Goal: Task Accomplishment & Management: Use online tool/utility

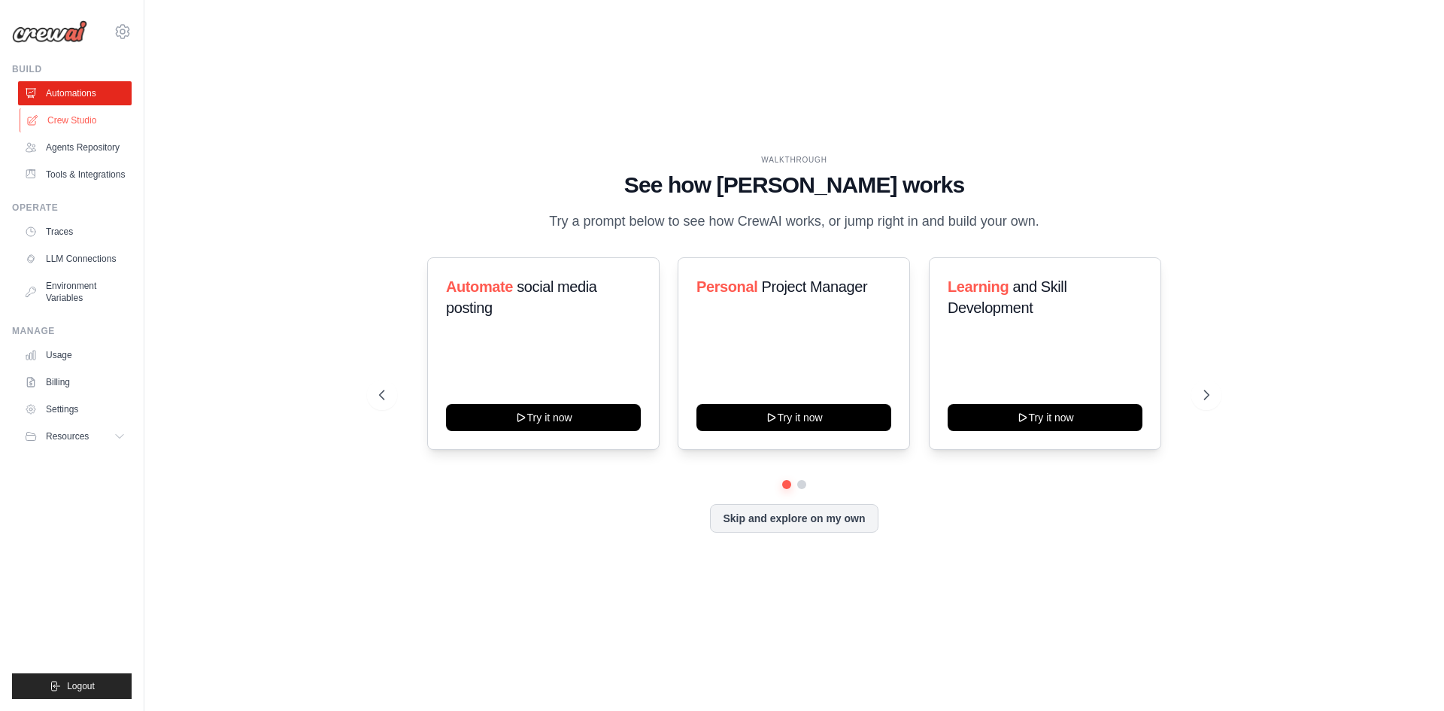
click at [71, 114] on link "Crew Studio" at bounding box center [77, 120] width 114 height 24
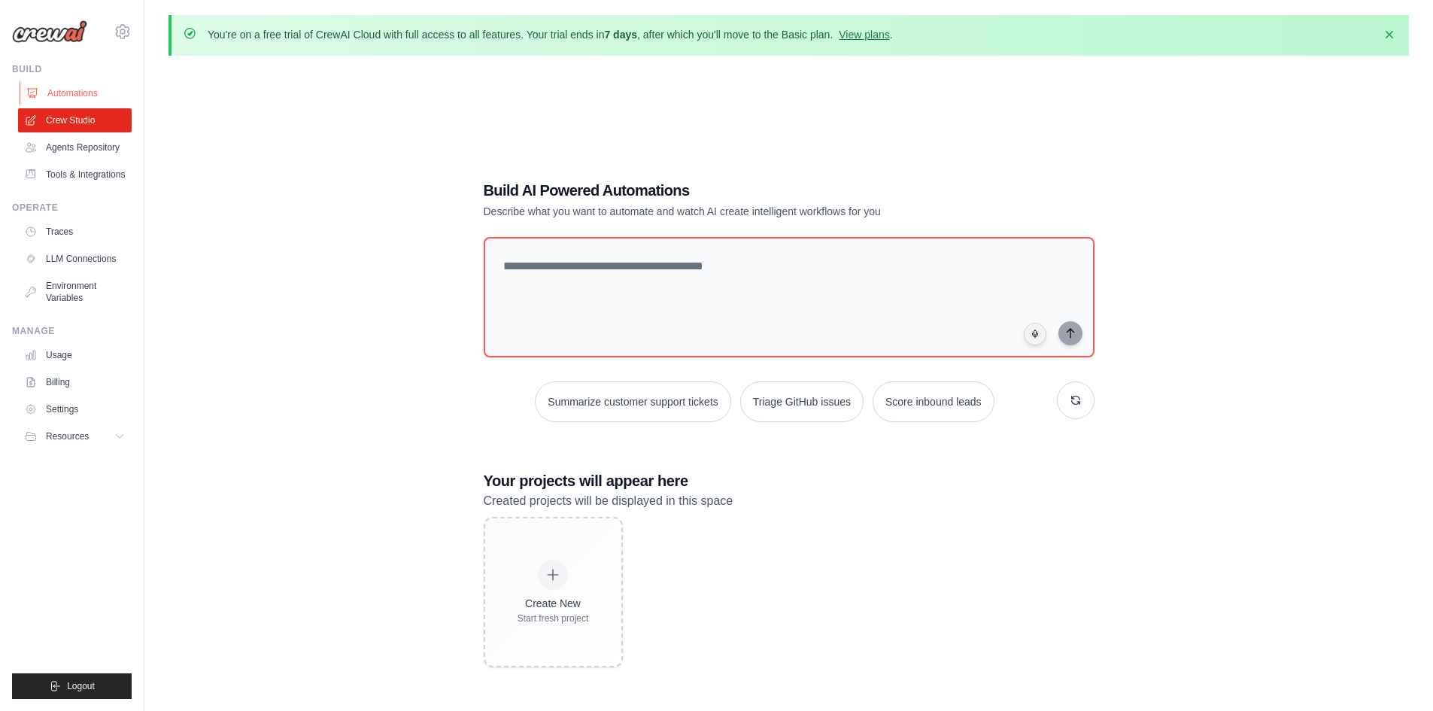
click at [71, 89] on link "Automations" at bounding box center [77, 93] width 114 height 24
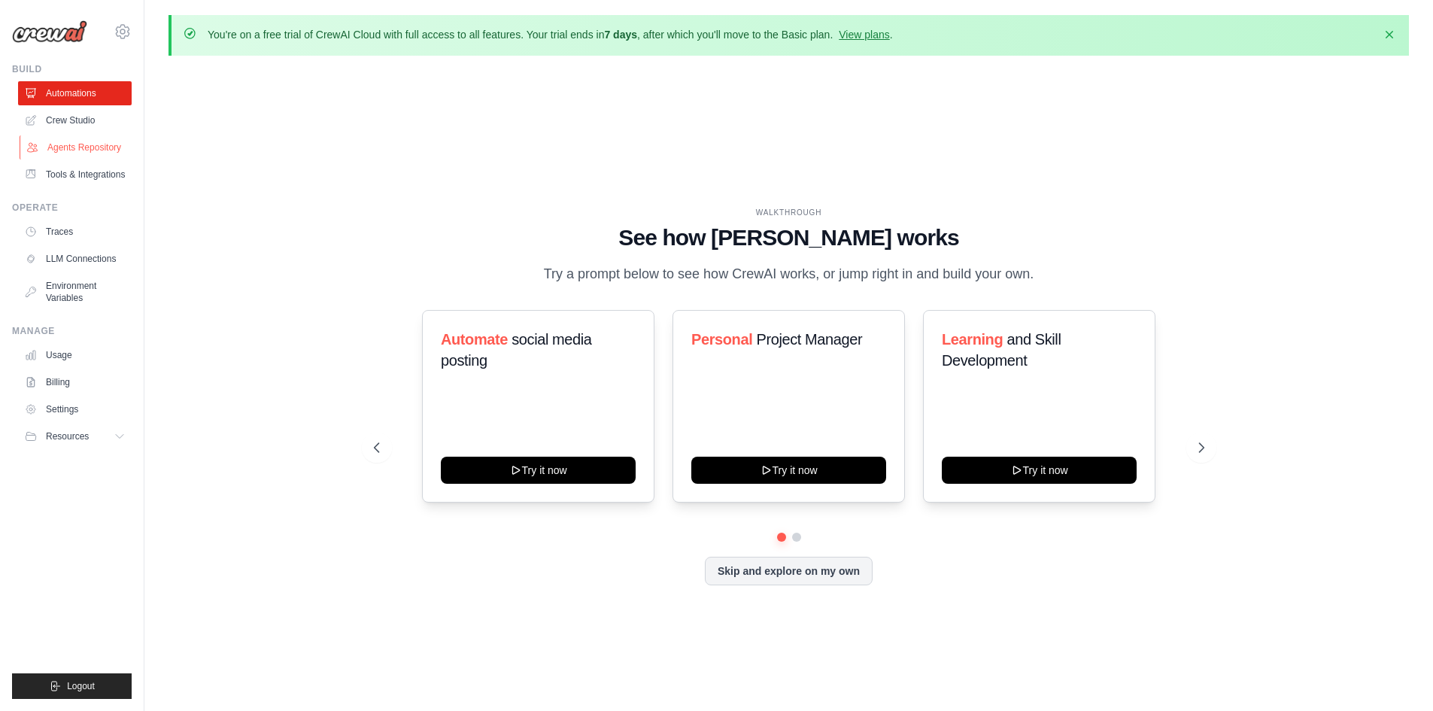
click at [82, 142] on link "Agents Repository" at bounding box center [77, 147] width 114 height 24
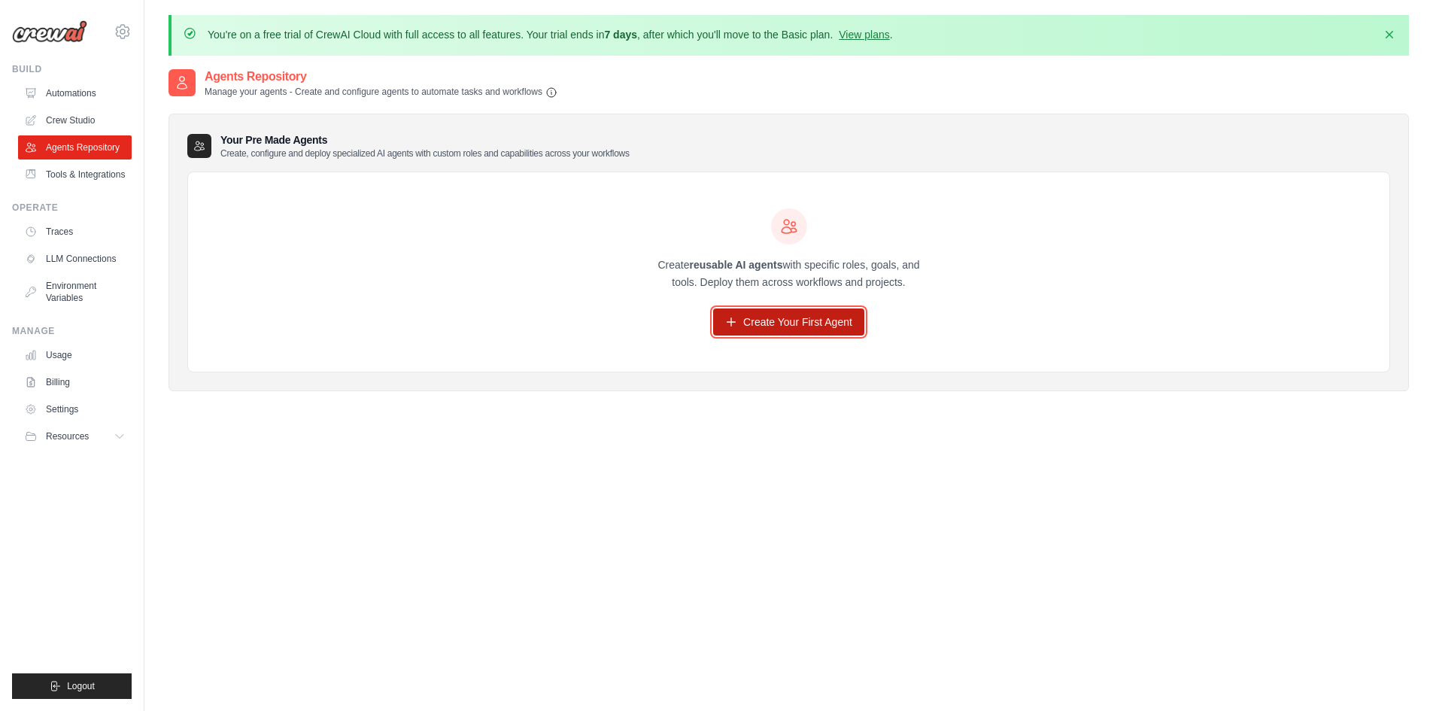
click at [785, 322] on link "Create Your First Agent" at bounding box center [788, 321] width 151 height 27
